Goal: Task Accomplishment & Management: Complete application form

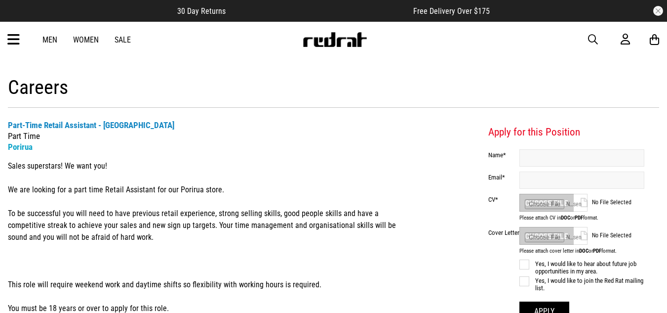
click at [601, 158] on input "text" at bounding box center [582, 157] width 125 height 17
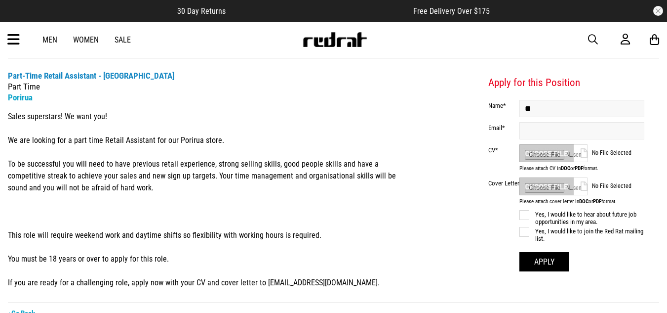
type input "*"
type input "**********"
click at [533, 122] on input "text" at bounding box center [582, 130] width 125 height 17
type input "**********"
click at [556, 149] on input "file" at bounding box center [554, 153] width 68 height 18
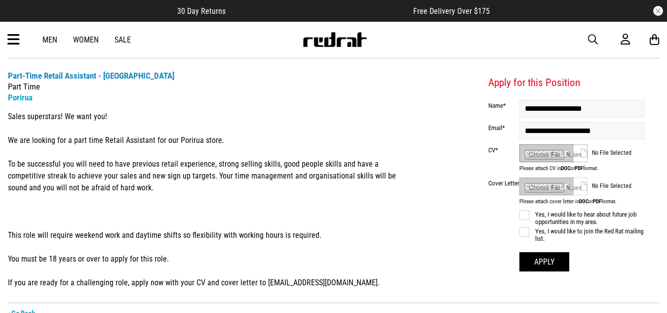
type input "**********"
click at [532, 215] on label "Yes, I would like to hear about future job opportunities in my area." at bounding box center [582, 218] width 125 height 15
click at [525, 213] on label "Yes, I would like to hear about future job opportunities in my area." at bounding box center [582, 218] width 125 height 15
click at [527, 231] on label "Yes, I would like to join the Red Rat mailing list." at bounding box center [582, 235] width 125 height 15
click at [526, 216] on label "Yes, I would like to hear about future job opportunities in my area." at bounding box center [582, 218] width 125 height 15
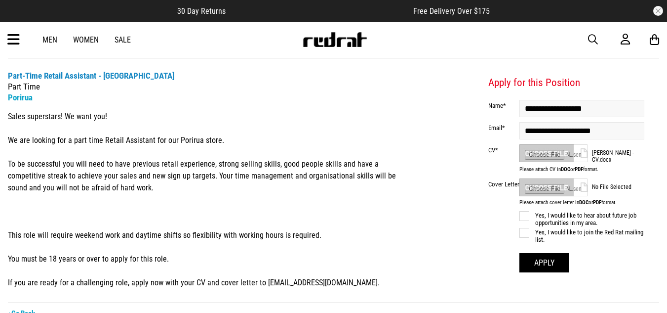
click at [529, 235] on label "Yes, I would like to join the Red Rat mailing list." at bounding box center [582, 235] width 125 height 15
click at [542, 265] on button "Apply" at bounding box center [545, 262] width 50 height 19
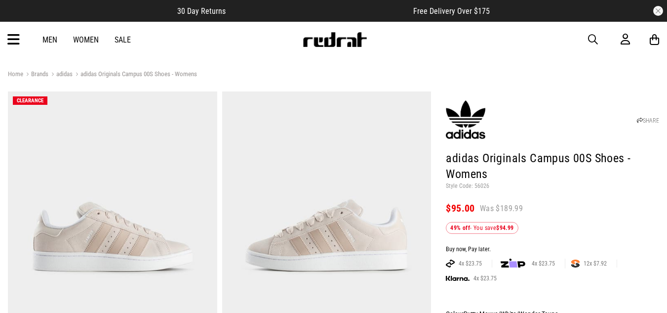
scroll to position [148, 0]
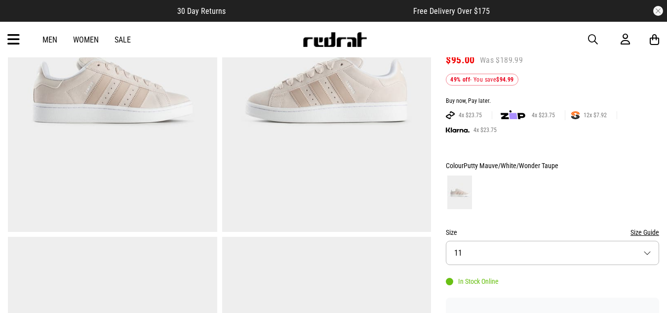
click at [488, 251] on button "Size 11" at bounding box center [552, 252] width 213 height 24
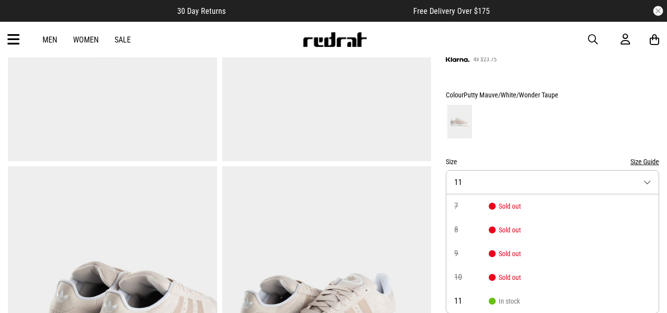
click at [465, 227] on span "8" at bounding box center [471, 230] width 35 height 8
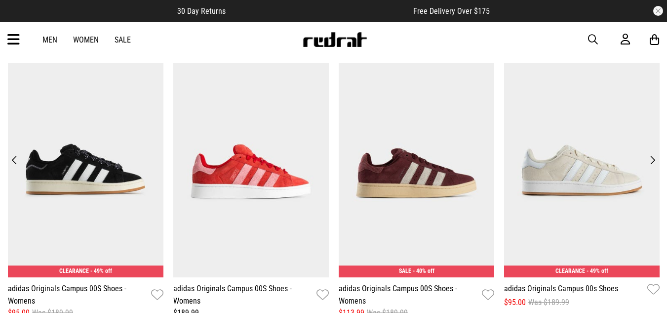
scroll to position [1206, 0]
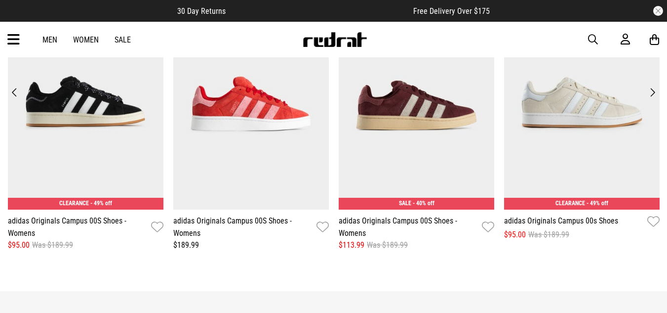
click at [655, 93] on button "Next" at bounding box center [652, 92] width 13 height 14
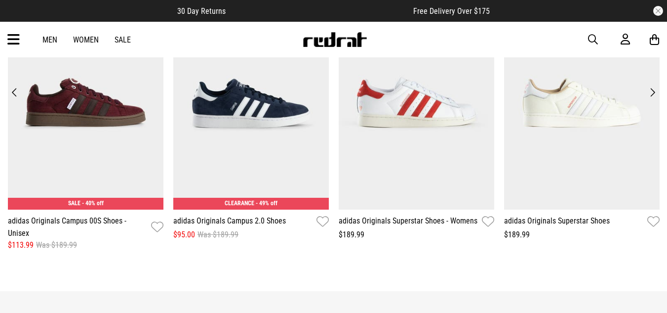
click at [653, 94] on button "Next" at bounding box center [652, 92] width 13 height 14
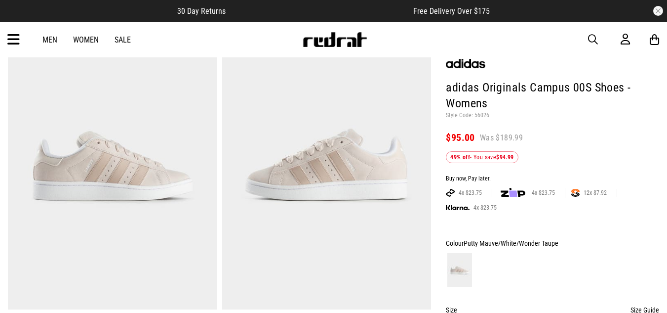
scroll to position [416, 0]
